Goal: Task Accomplishment & Management: Use online tool/utility

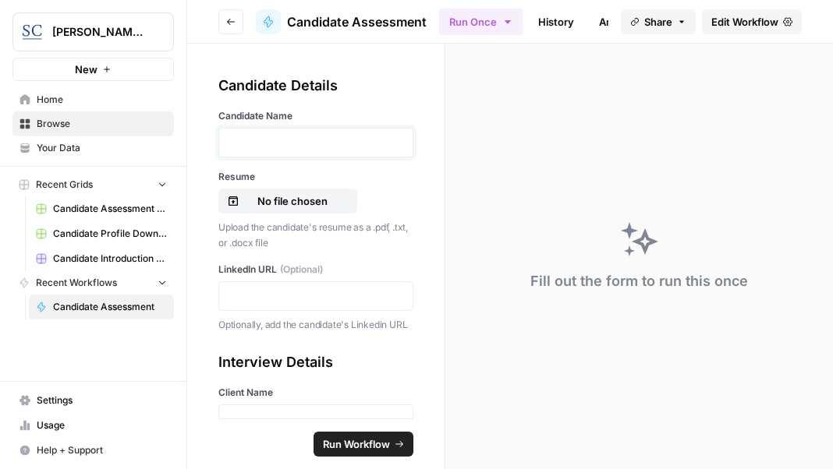
click at [266, 140] on p at bounding box center [315, 143] width 175 height 16
click at [248, 297] on p at bounding box center [315, 296] width 175 height 16
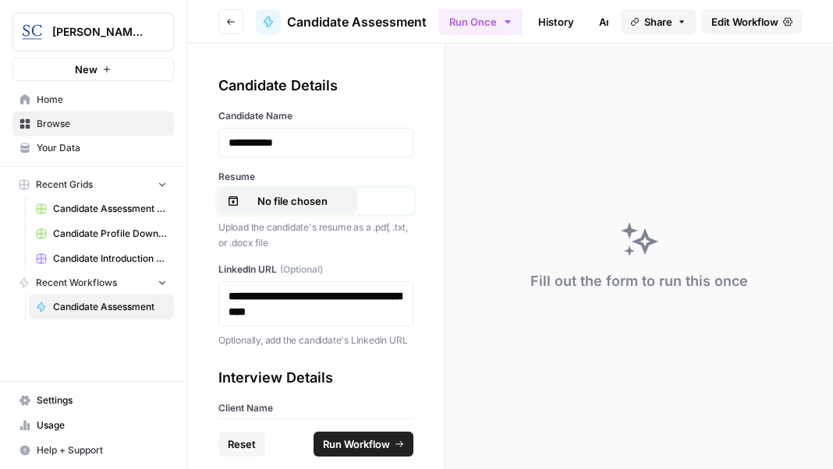
click at [290, 200] on p "No file chosen" at bounding box center [292, 201] width 100 height 16
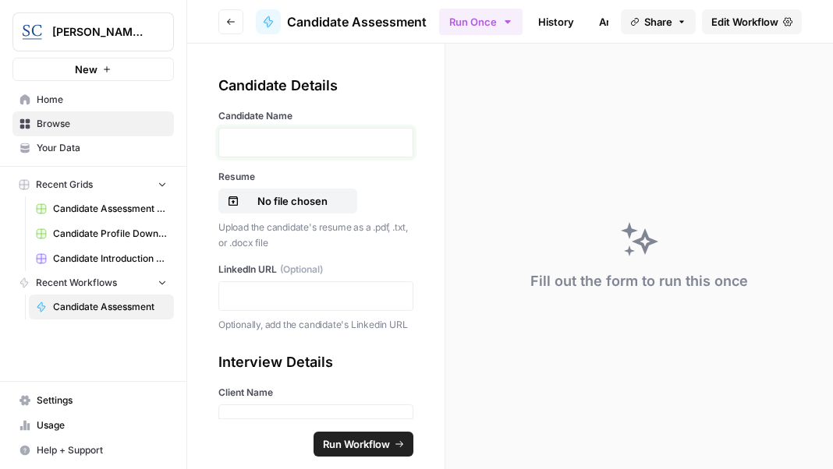
click at [284, 143] on p at bounding box center [315, 143] width 175 height 16
click at [282, 197] on p "No file chosen" at bounding box center [292, 201] width 100 height 16
click at [264, 297] on p at bounding box center [315, 296] width 175 height 16
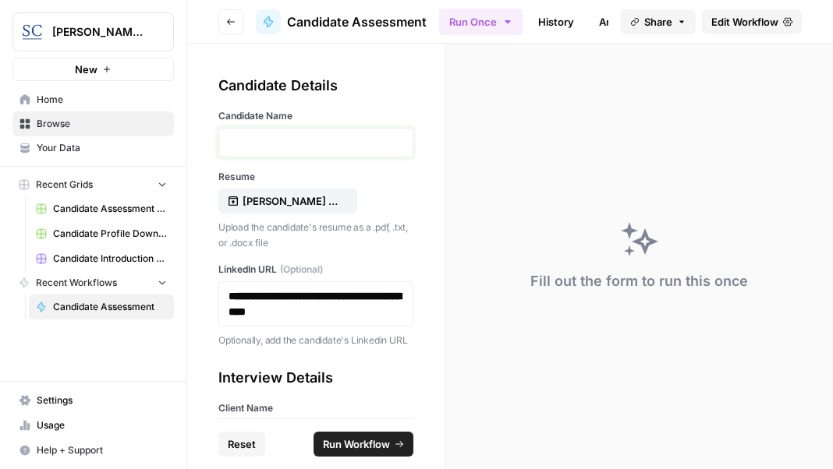
click at [286, 136] on p at bounding box center [315, 143] width 175 height 16
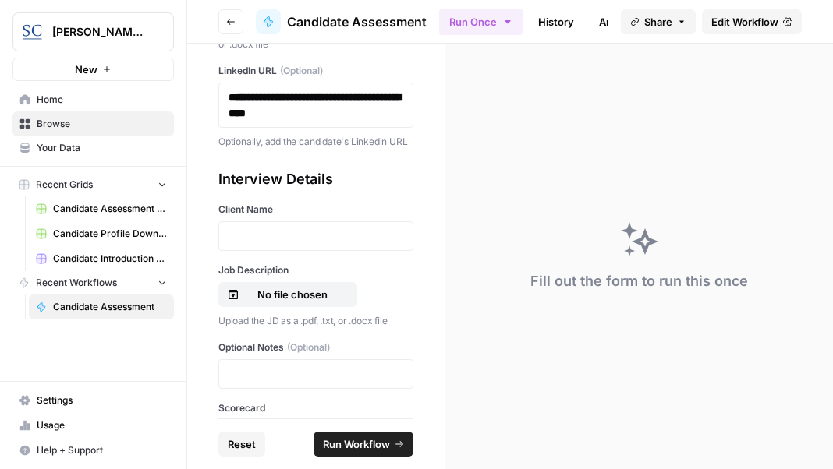
scroll to position [234, 0]
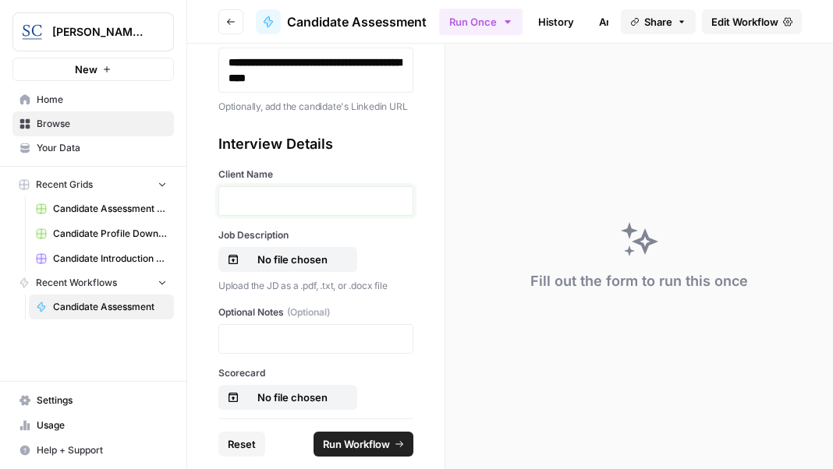
click at [292, 209] on p at bounding box center [315, 201] width 175 height 16
click at [290, 267] on p "No file chosen" at bounding box center [292, 260] width 100 height 16
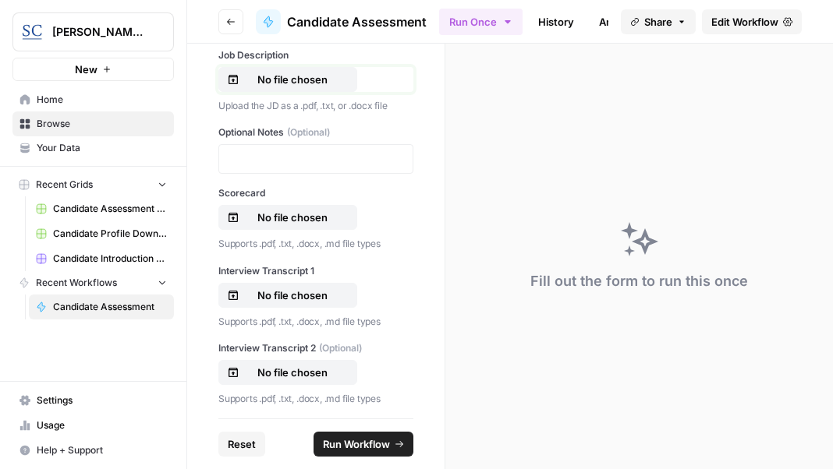
scroll to position [390, 0]
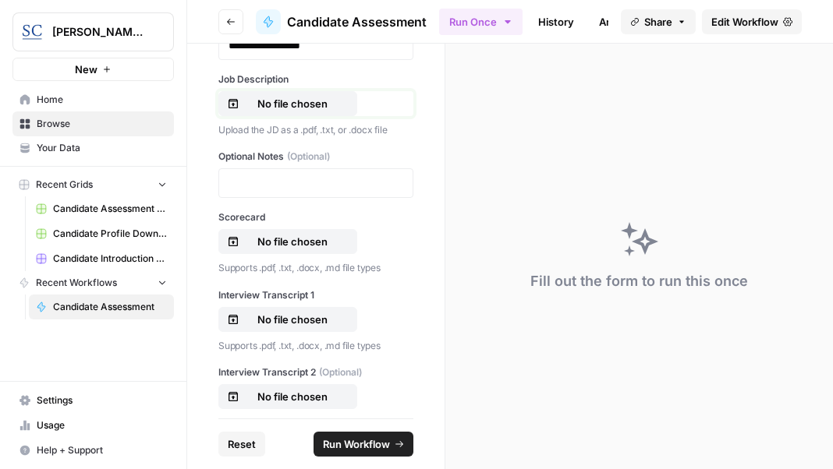
click at [302, 111] on p "No file chosen" at bounding box center [292, 104] width 100 height 16
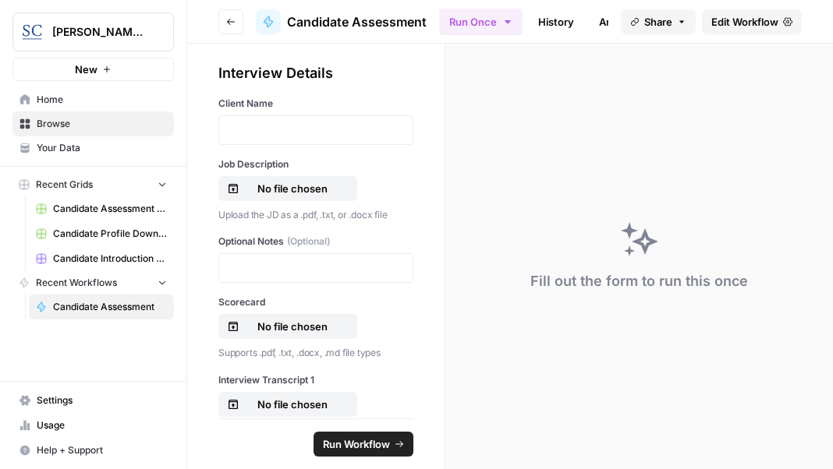
scroll to position [312, 0]
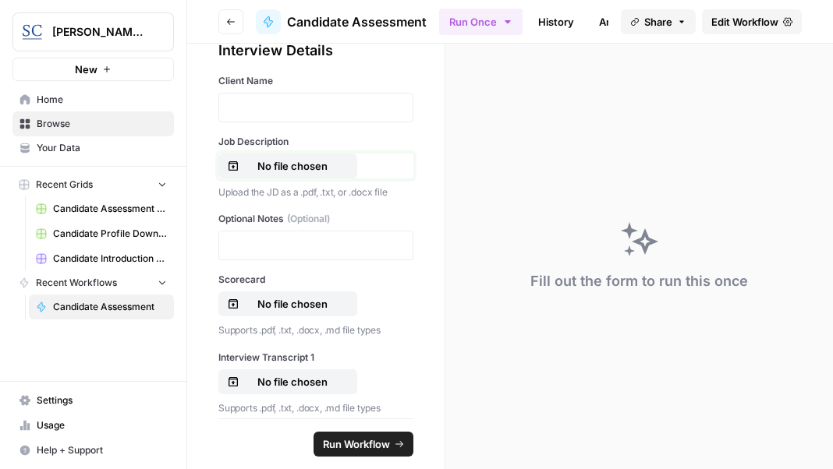
click at [296, 174] on p "No file chosen" at bounding box center [292, 166] width 100 height 16
click at [252, 115] on p at bounding box center [315, 108] width 175 height 16
click at [278, 312] on p "No file chosen" at bounding box center [292, 304] width 100 height 16
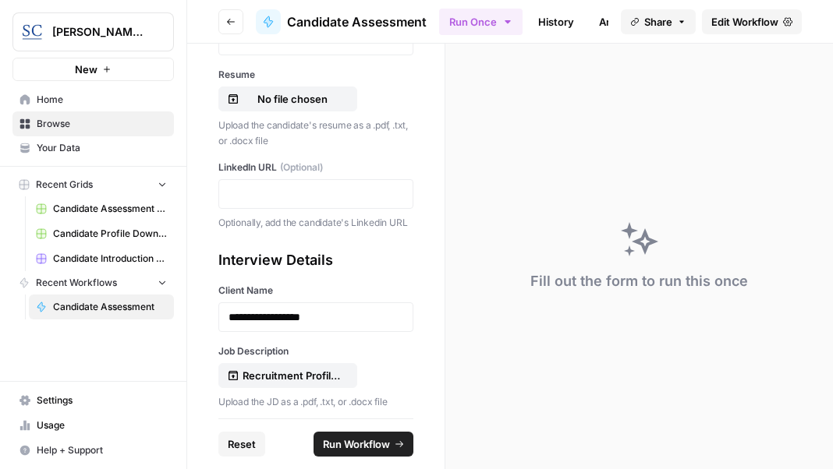
scroll to position [78, 0]
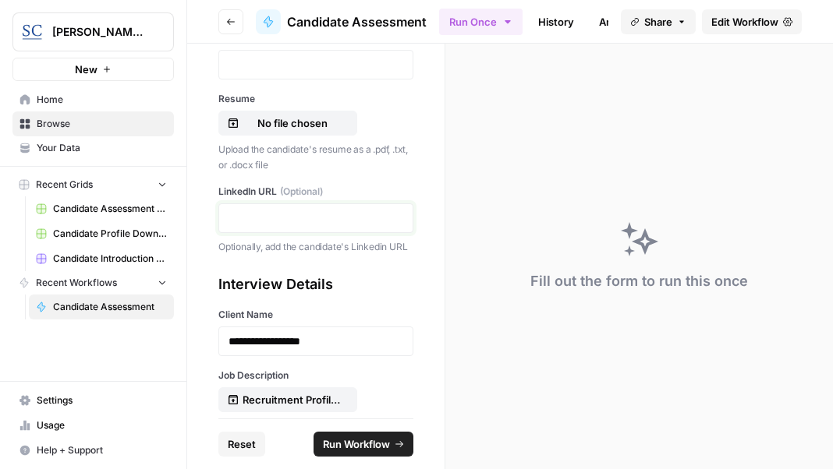
click at [310, 214] on p at bounding box center [315, 218] width 175 height 16
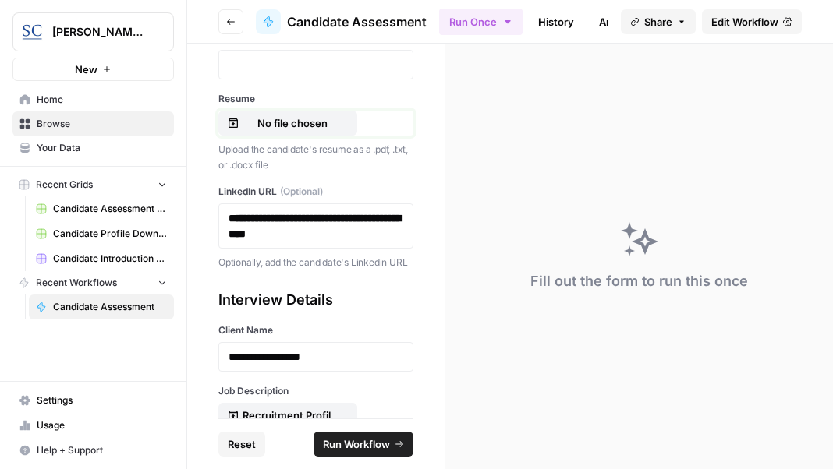
click at [267, 118] on p "No file chosen" at bounding box center [292, 123] width 100 height 16
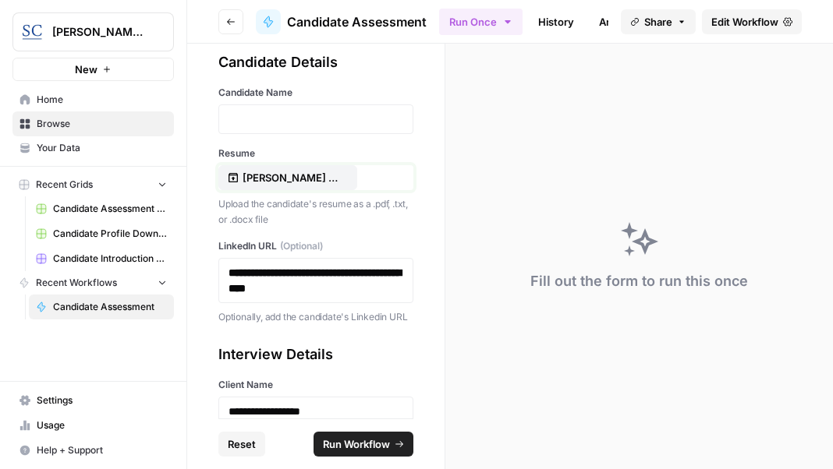
scroll to position [0, 0]
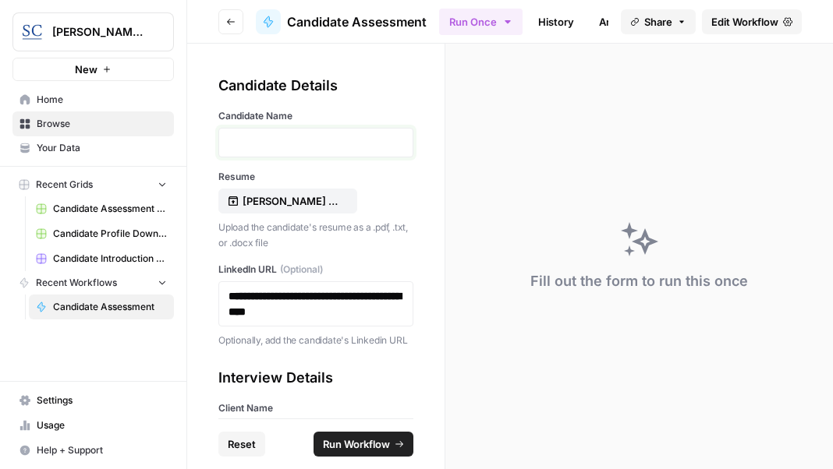
click at [333, 144] on p at bounding box center [315, 143] width 175 height 16
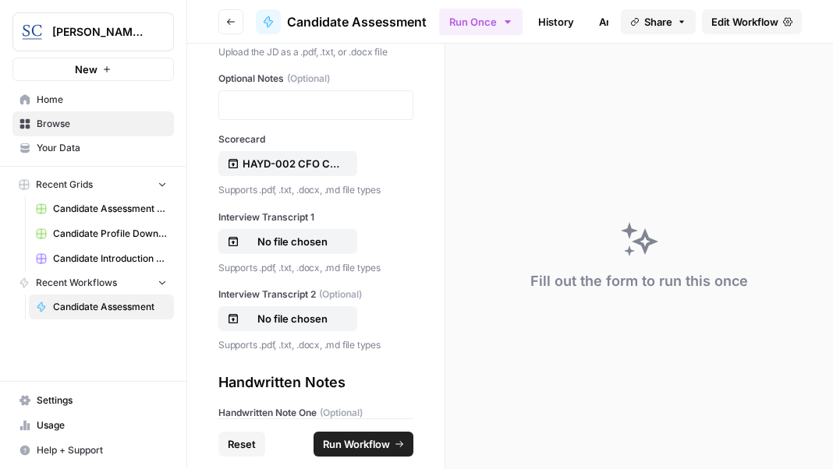
scroll to position [546, 0]
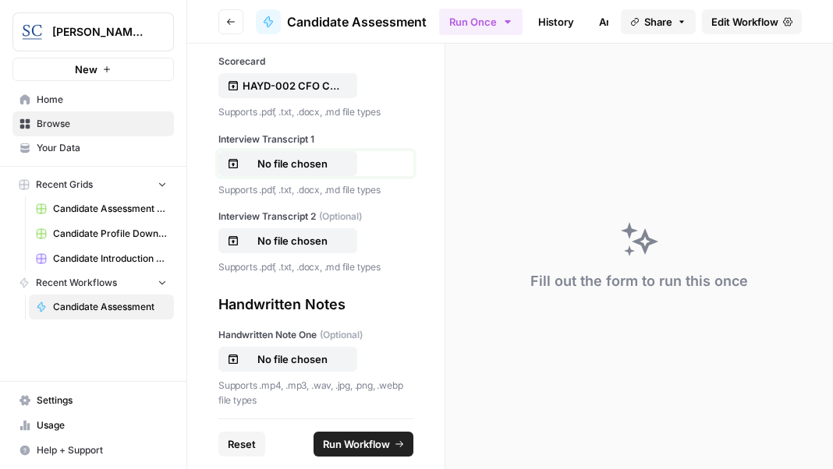
click at [278, 171] on p "No file chosen" at bounding box center [292, 164] width 100 height 16
click at [295, 249] on p "No file chosen" at bounding box center [292, 241] width 100 height 16
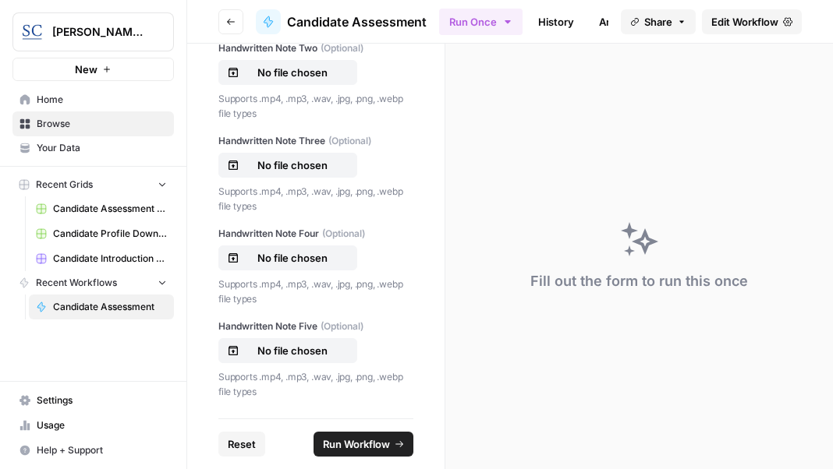
scroll to position [938, 0]
click at [369, 440] on span "Run Workflow" at bounding box center [356, 445] width 67 height 16
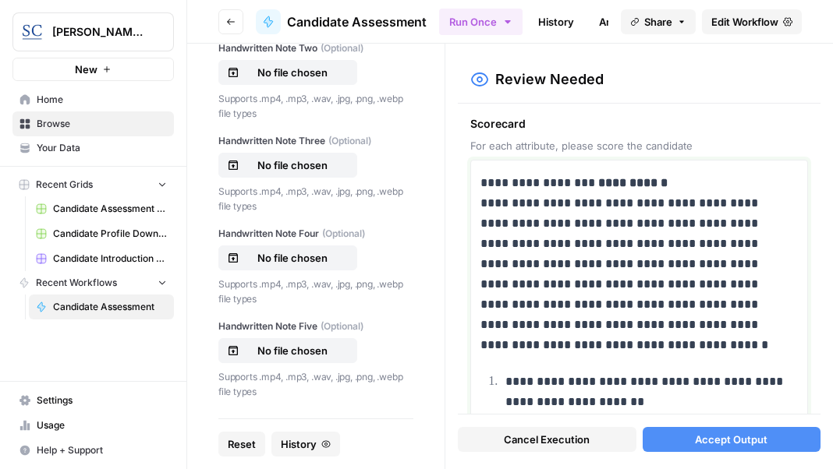
click at [688, 182] on p "**********" at bounding box center [633, 264] width 306 height 182
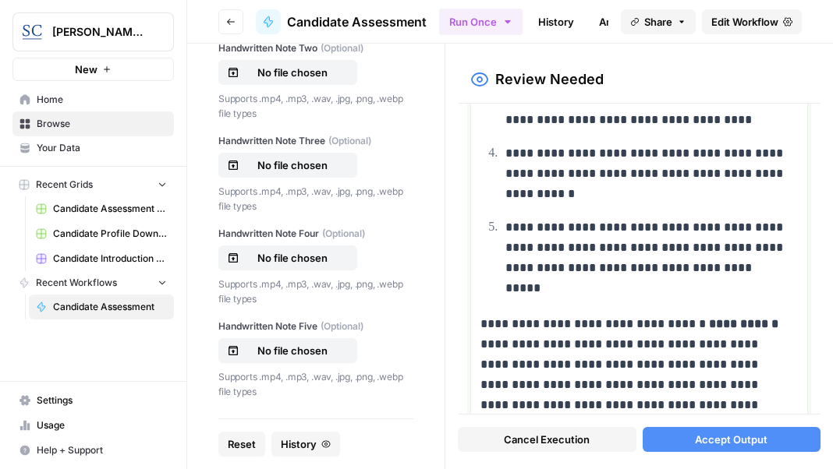
scroll to position [468, 0]
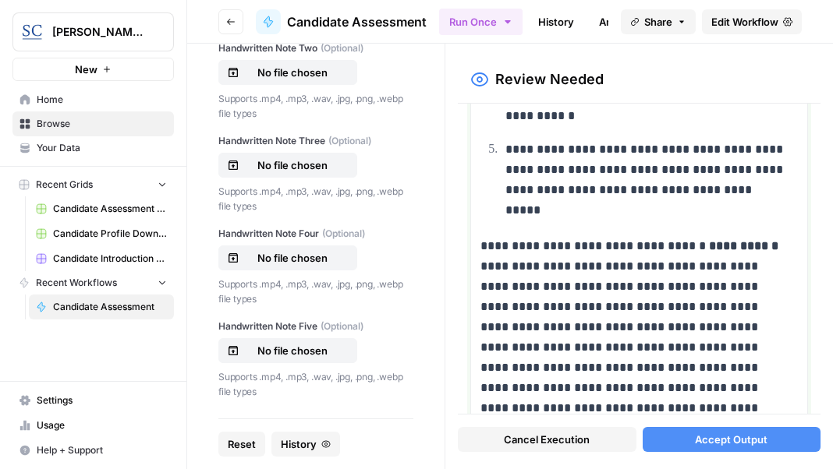
click at [768, 244] on p "**********" at bounding box center [633, 357] width 306 height 243
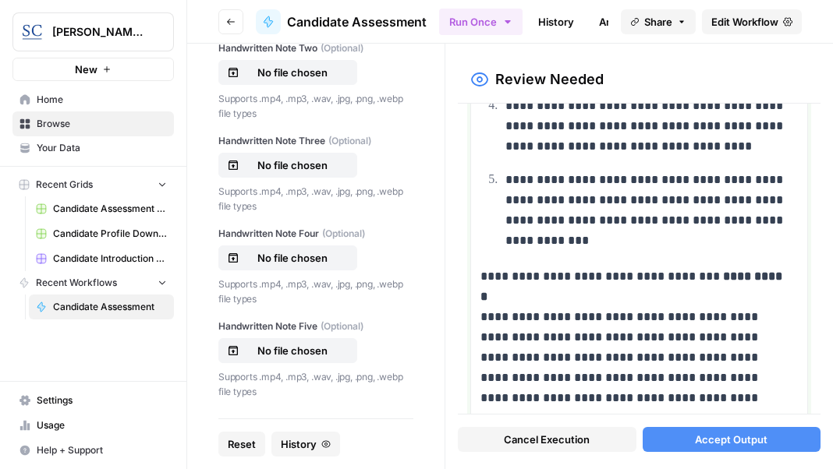
scroll to position [1091, 0]
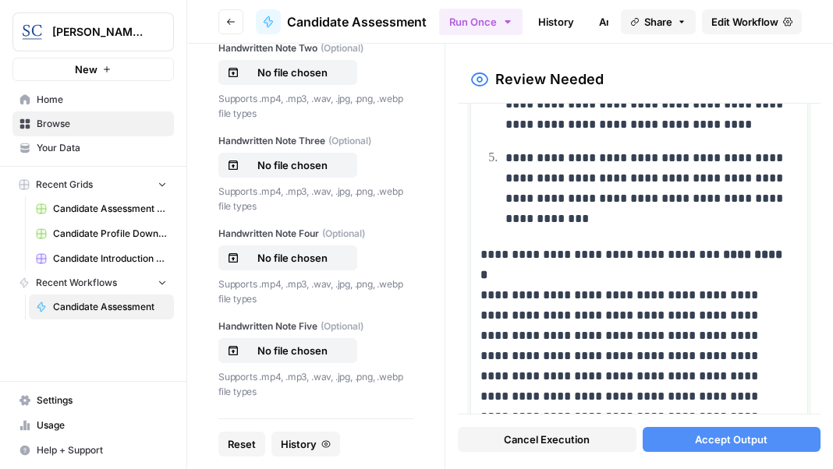
click at [769, 253] on p "**********" at bounding box center [633, 417] width 306 height 345
click at [763, 250] on p "**********" at bounding box center [633, 417] width 306 height 345
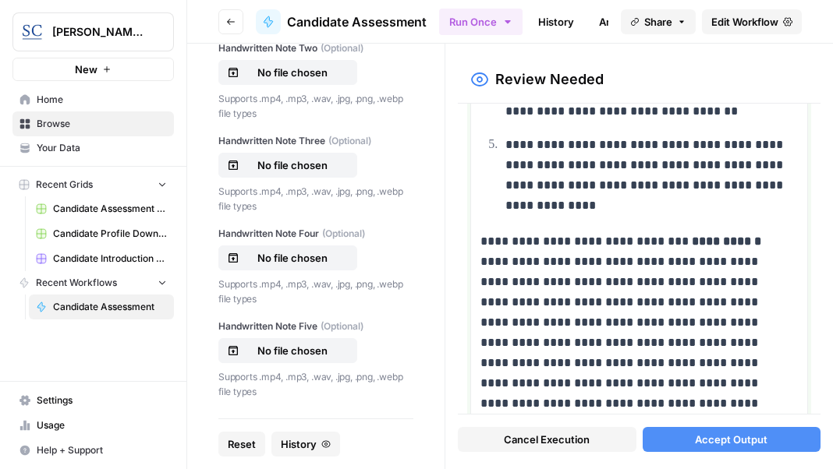
scroll to position [1871, 0]
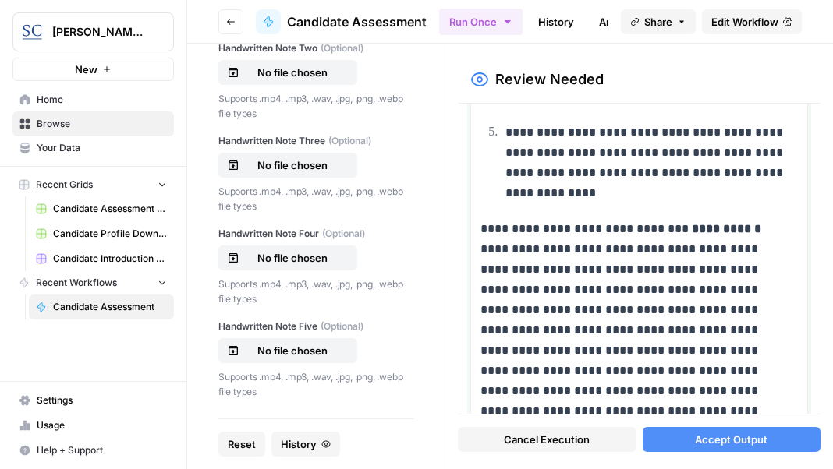
click at [772, 225] on p "**********" at bounding box center [633, 340] width 306 height 243
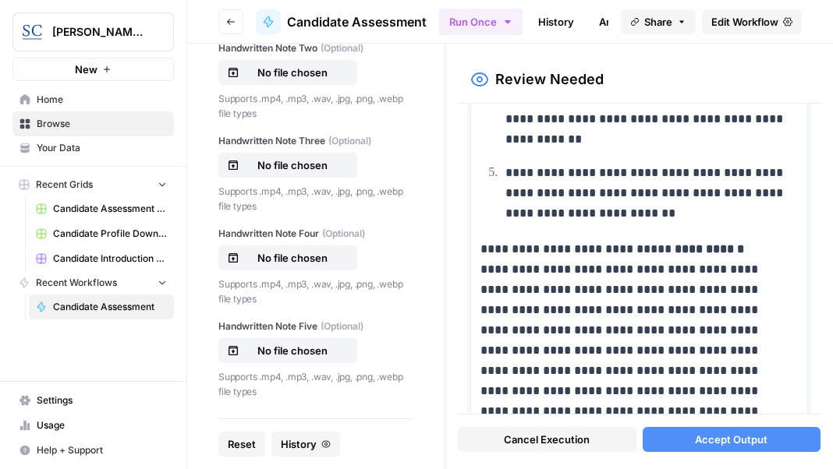
scroll to position [2494, 0]
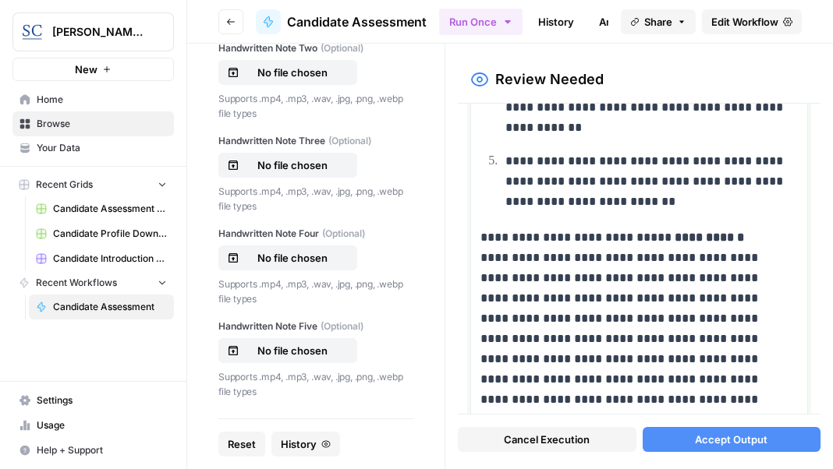
click at [736, 232] on p "**********" at bounding box center [633, 339] width 306 height 223
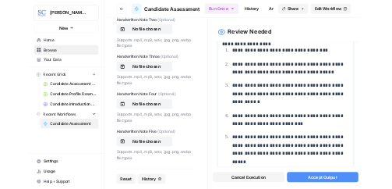
scroll to position [2868, 0]
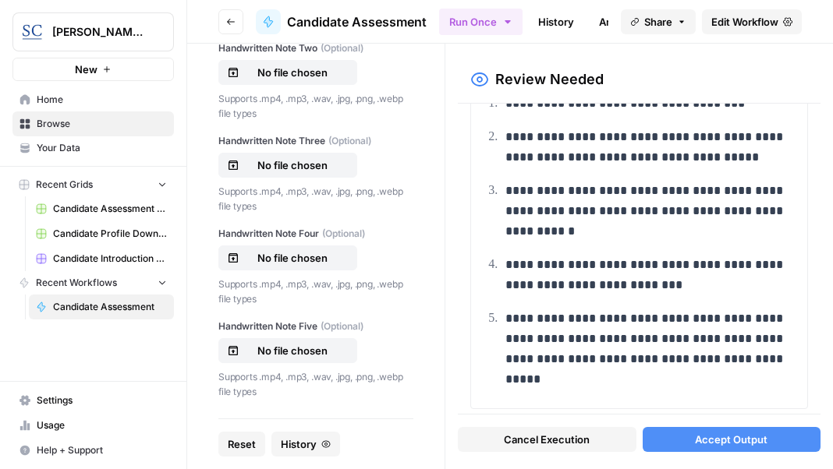
click at [720, 437] on span "Accept Output" at bounding box center [731, 440] width 72 height 16
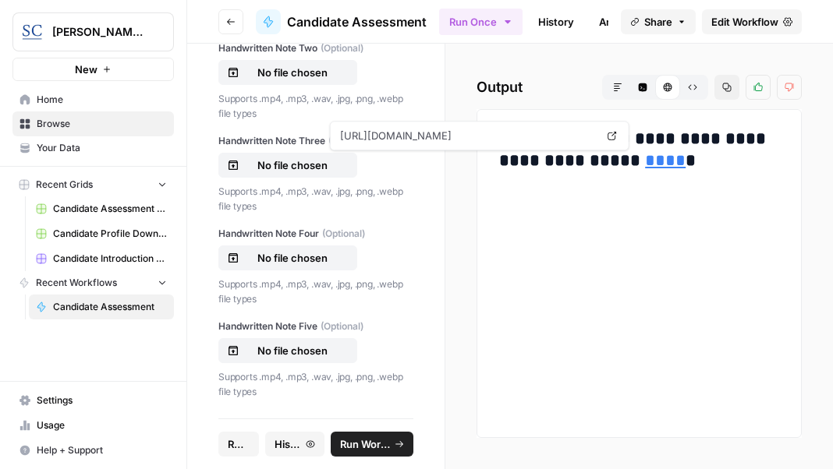
click at [645, 161] on link "****" at bounding box center [665, 160] width 41 height 17
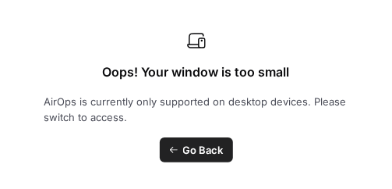
click at [209, 144] on span "Go Back" at bounding box center [203, 150] width 41 height 16
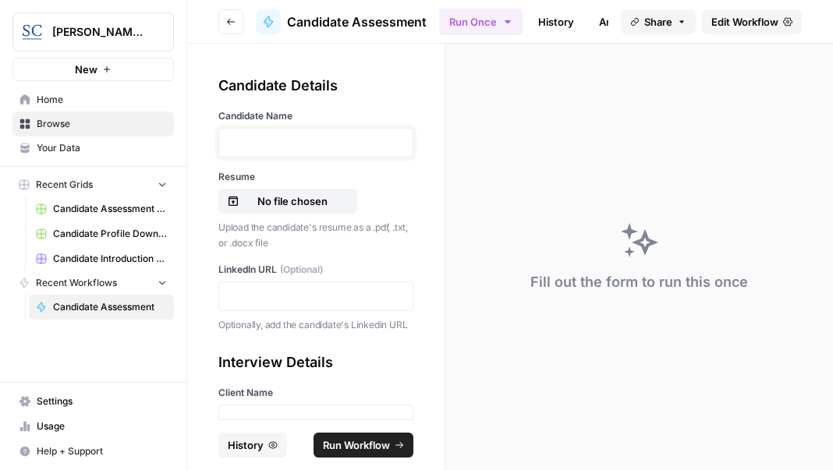
click at [267, 136] on p at bounding box center [315, 143] width 175 height 16
click at [284, 197] on p "No file chosen" at bounding box center [292, 201] width 100 height 16
